Goal: Task Accomplishment & Management: Complete application form

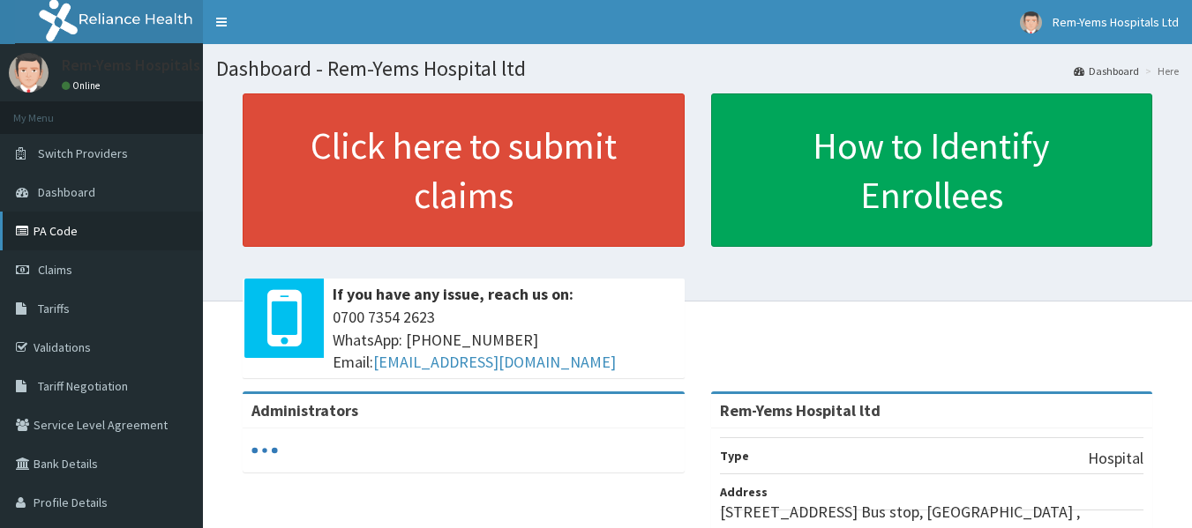
click at [65, 229] on link "PA Code" at bounding box center [101, 231] width 203 height 39
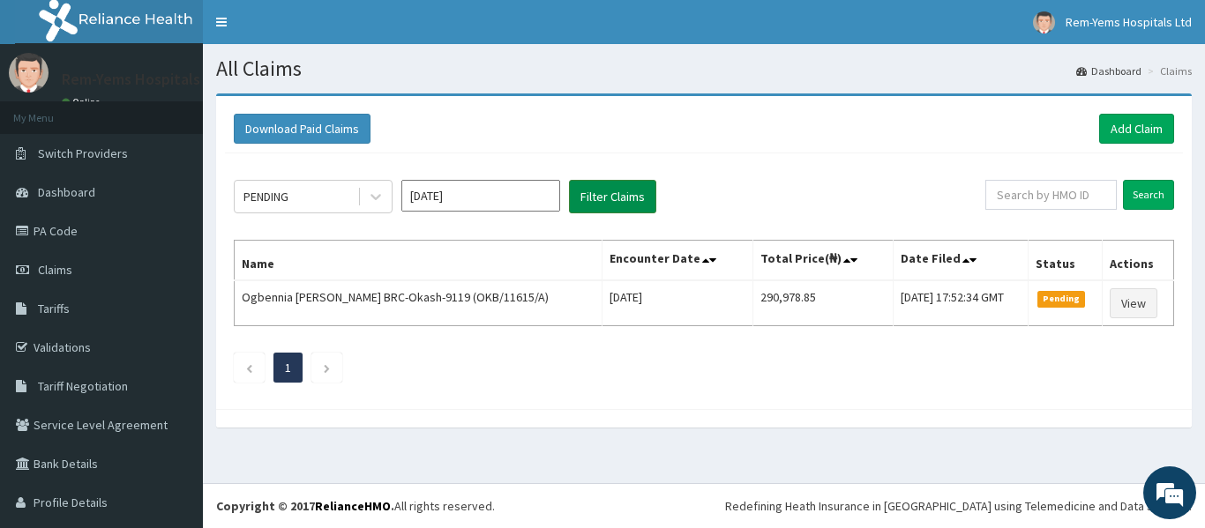
click at [625, 191] on button "Filter Claims" at bounding box center [612, 197] width 87 height 34
click at [1123, 127] on link "Add Claim" at bounding box center [1136, 129] width 75 height 30
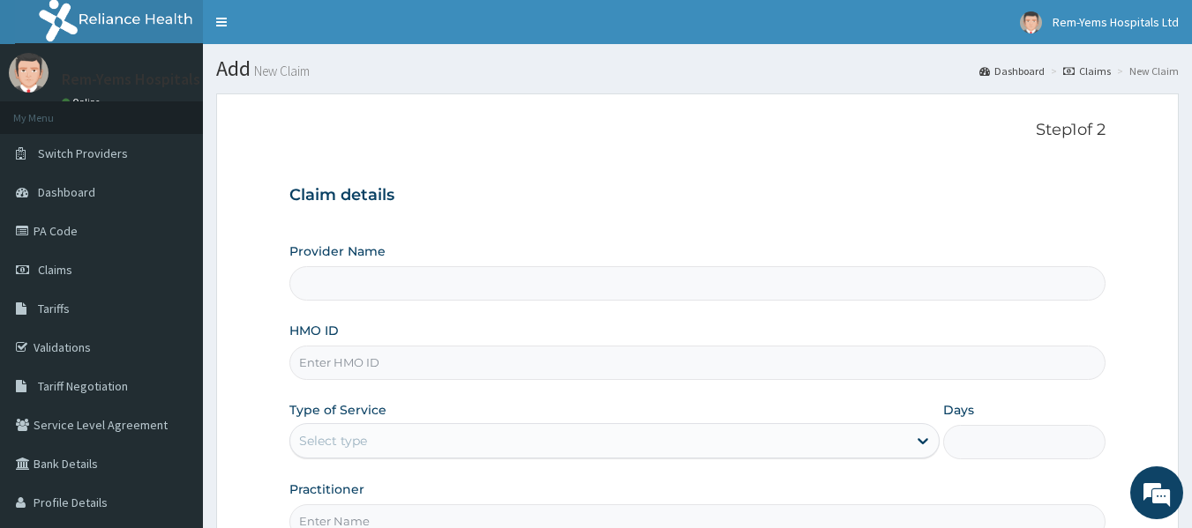
type input "Rem-Yems Hospital ltd"
click at [474, 369] on input "HMO ID" at bounding box center [697, 363] width 817 height 34
type input "BTR/10497/B"
click at [421, 448] on div "Select type" at bounding box center [598, 441] width 617 height 28
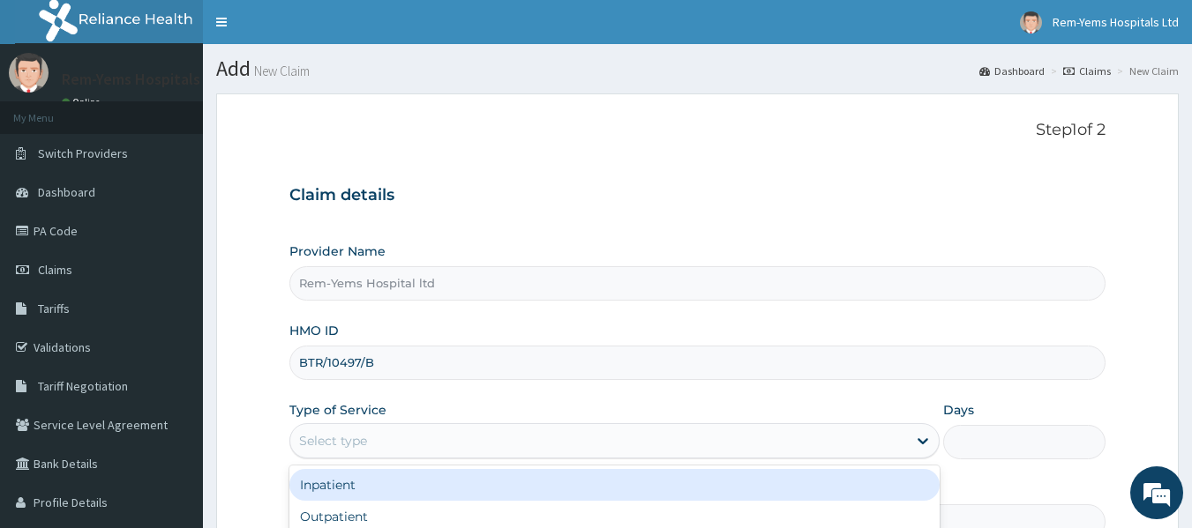
click at [397, 483] on div "Inpatient" at bounding box center [614, 485] width 650 height 32
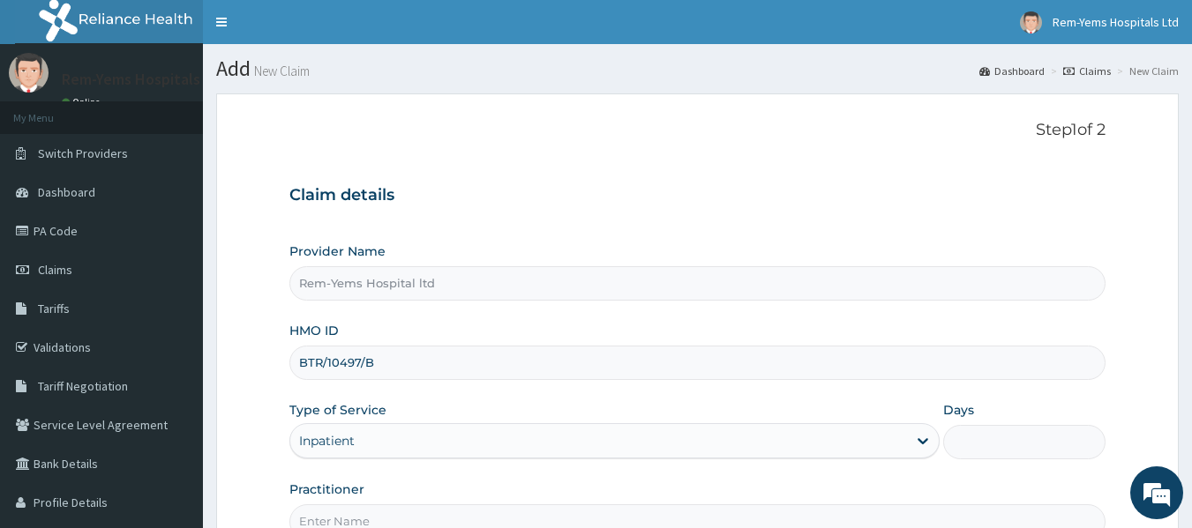
click at [1012, 451] on input "Days" at bounding box center [1024, 442] width 162 height 34
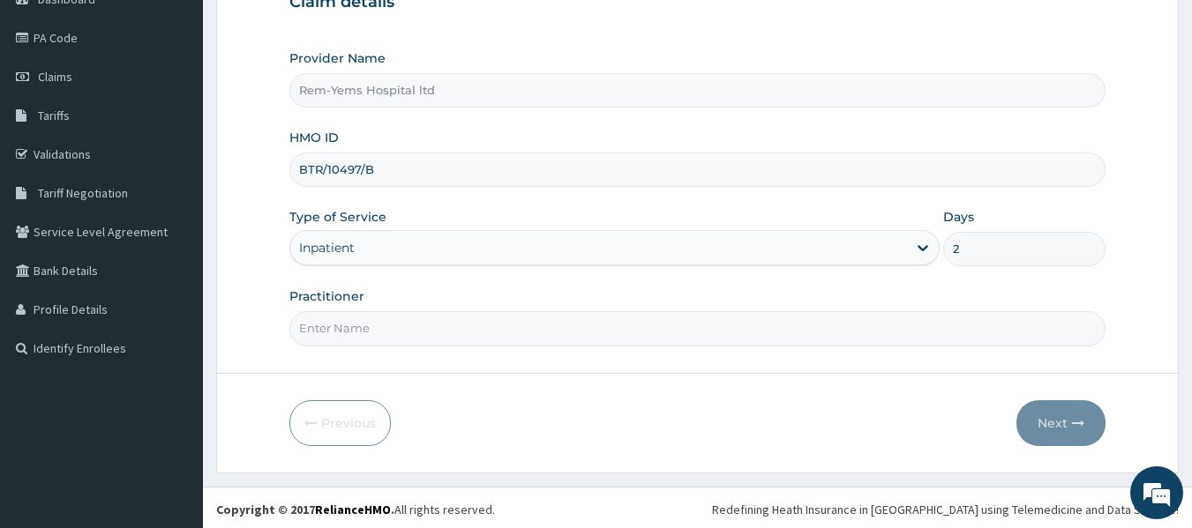
scroll to position [197, 0]
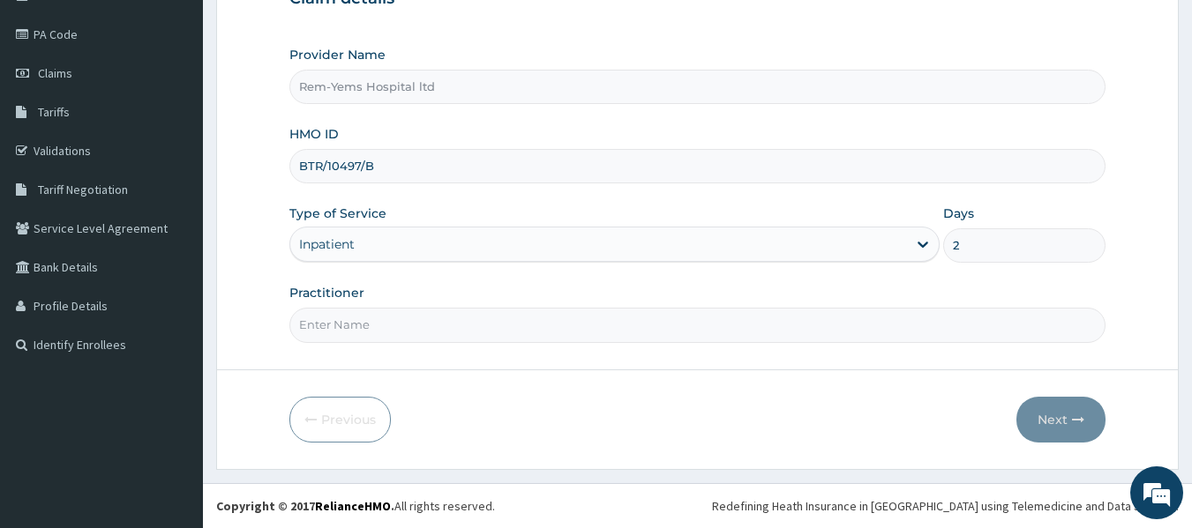
type input "2"
click at [371, 316] on input "Practitioner" at bounding box center [697, 325] width 817 height 34
type input "DR SHOYINKA"
click at [1070, 423] on button "Next" at bounding box center [1060, 420] width 89 height 46
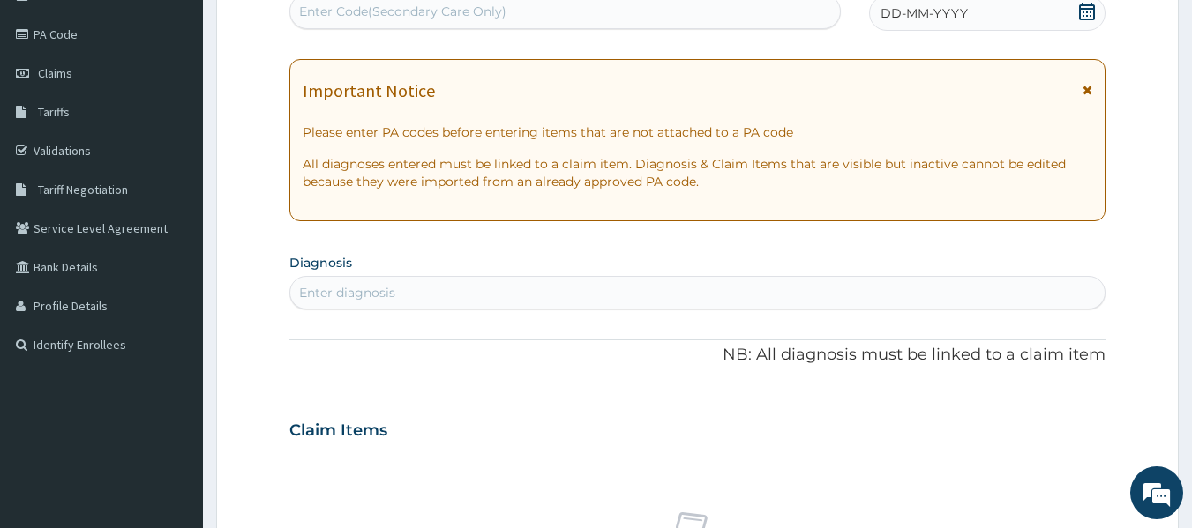
click at [489, 12] on div "Enter Code(Secondary Care Only)" at bounding box center [402, 12] width 207 height 18
paste input "PA/C5A78E"
type input "PA/C5A78E"
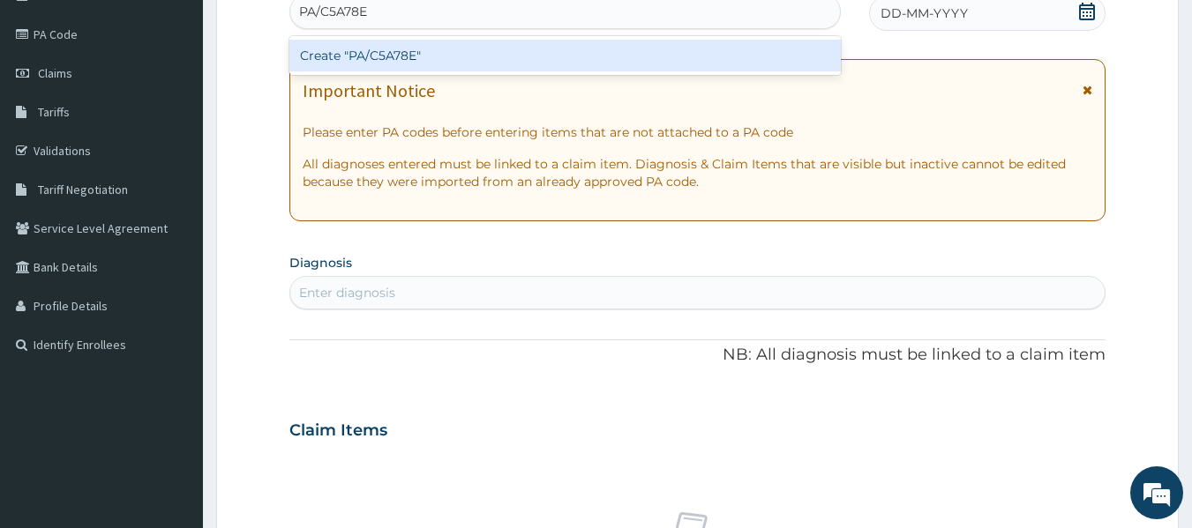
click at [455, 58] on div "Create "PA/C5A78E"" at bounding box center [565, 56] width 552 height 32
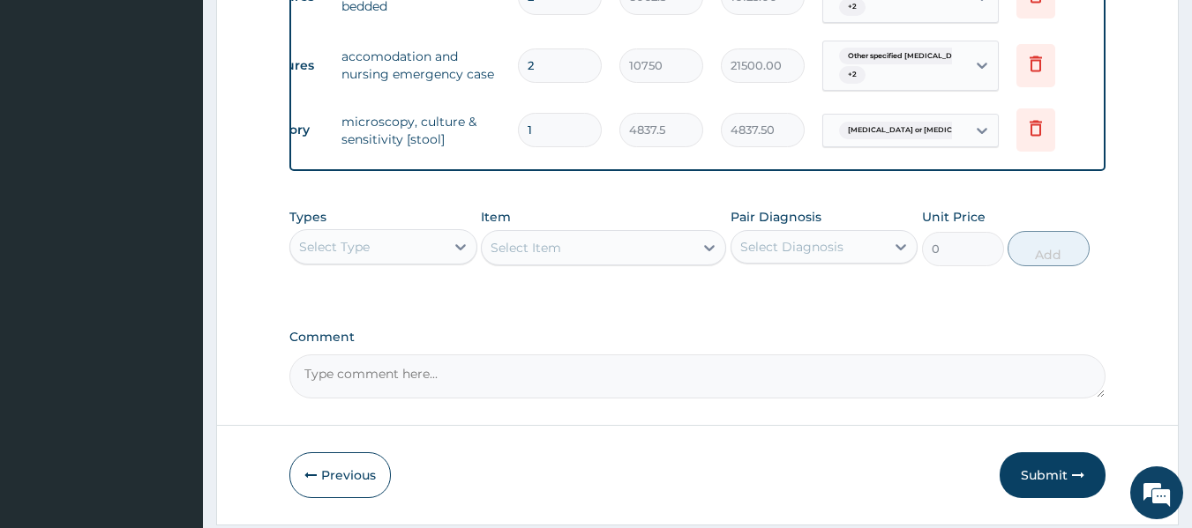
scroll to position [2109, 0]
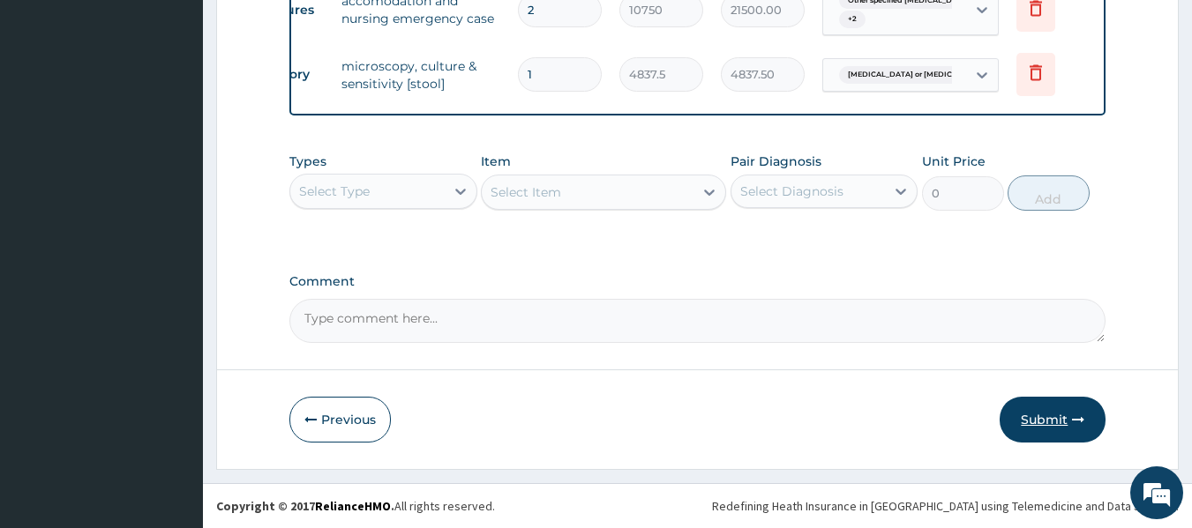
click at [1038, 421] on button "Submit" at bounding box center [1053, 420] width 106 height 46
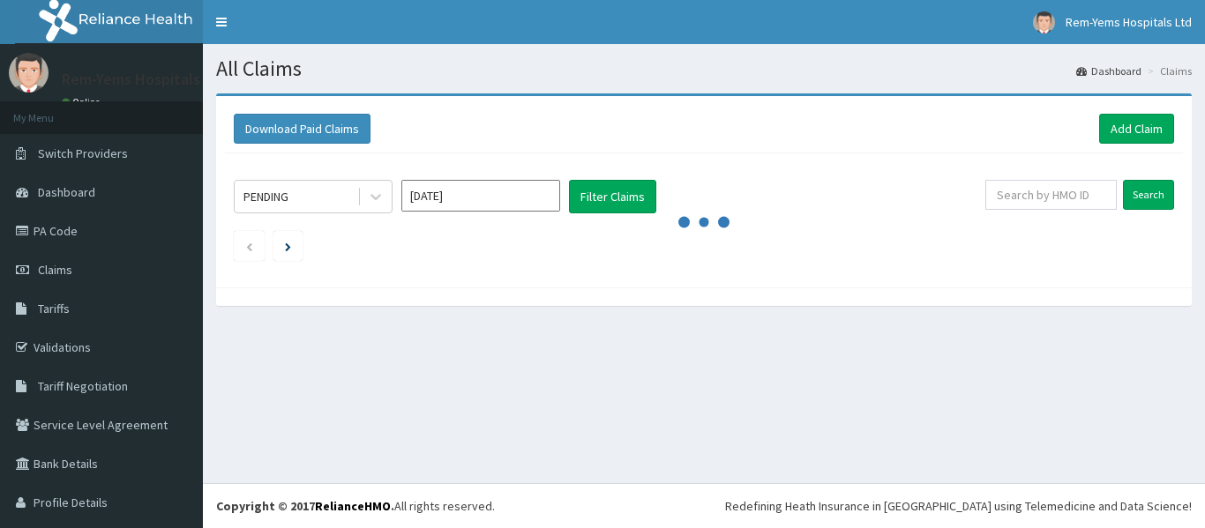
click at [501, 192] on input "Oct 2025" at bounding box center [480, 196] width 159 height 32
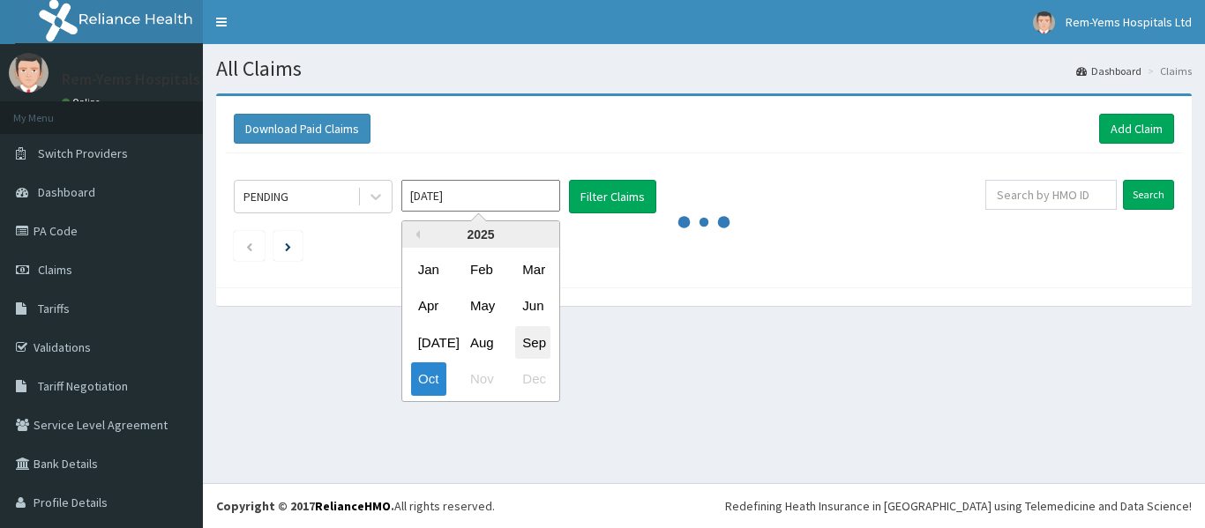
click at [531, 338] on div "Sep" at bounding box center [532, 342] width 35 height 33
type input "Sep 2025"
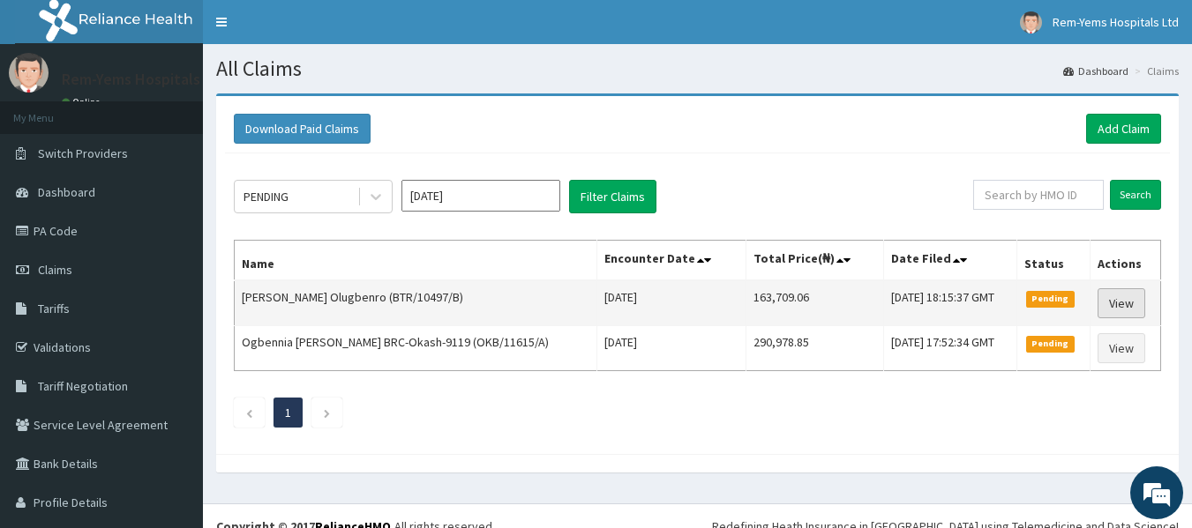
click at [1115, 300] on link "View" at bounding box center [1121, 303] width 48 height 30
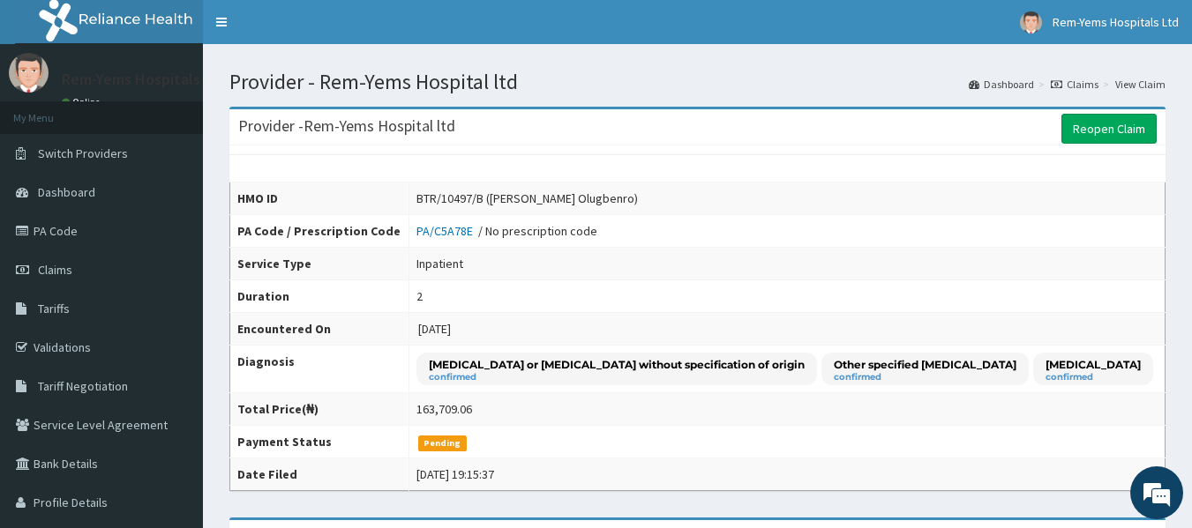
drag, startPoint x: 1202, startPoint y: 89, endPoint x: 1204, endPoint y: 7, distance: 82.1
click at [57, 267] on span "Claims" at bounding box center [55, 270] width 34 height 16
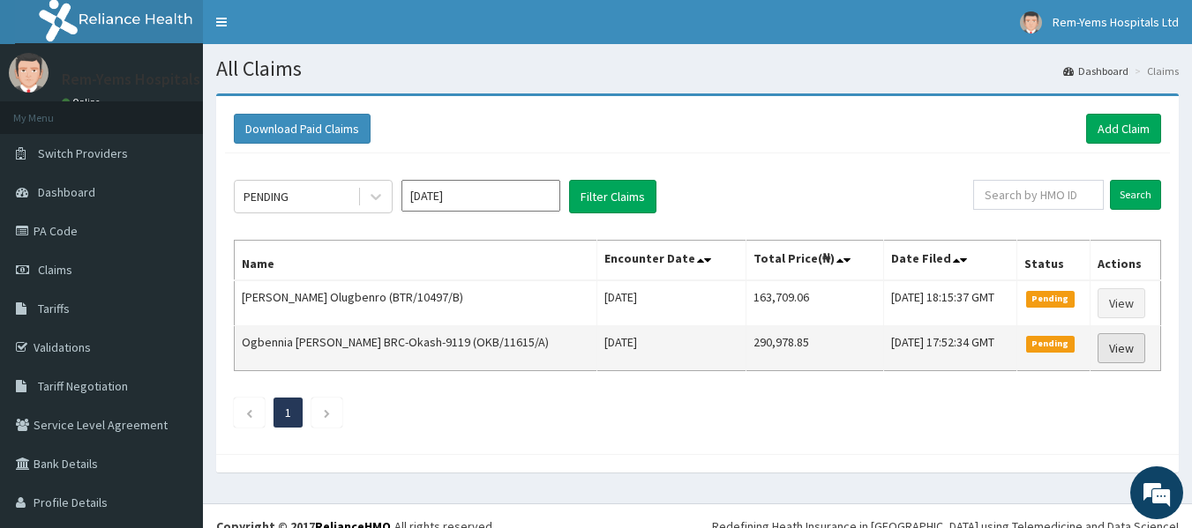
click at [1119, 348] on link "View" at bounding box center [1121, 348] width 48 height 30
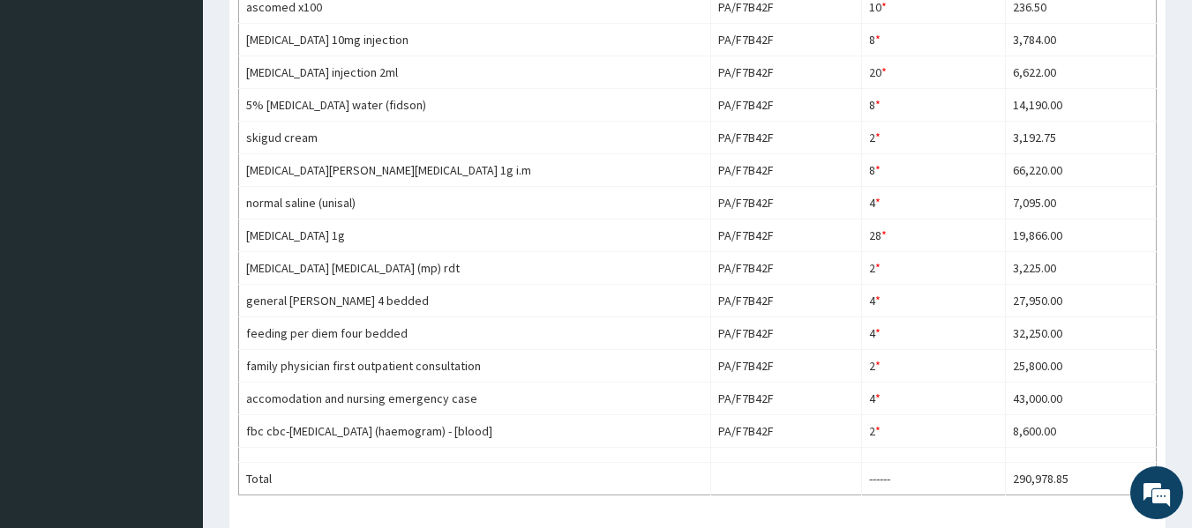
scroll to position [825, 0]
